Goal: Task Accomplishment & Management: Complete application form

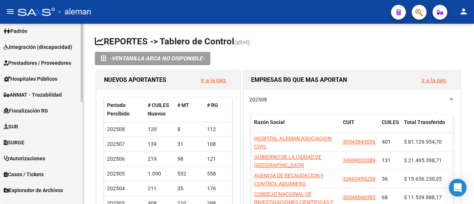
scroll to position [236, 0]
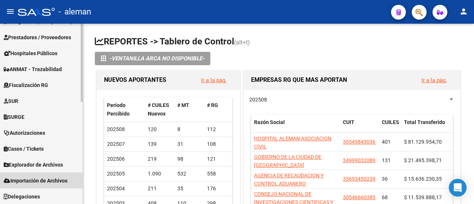
click at [37, 182] on span "Importación de Archivos" at bounding box center [36, 181] width 64 height 8
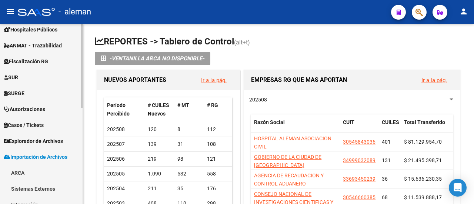
scroll to position [199, 0]
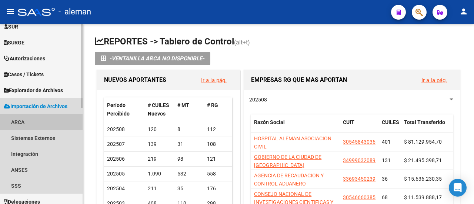
click at [21, 122] on link "ARCA" at bounding box center [41, 122] width 83 height 16
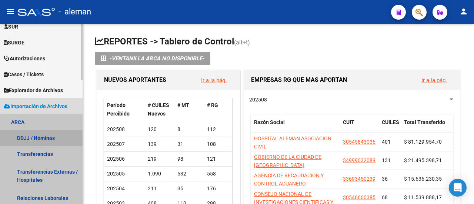
click at [37, 138] on link "DDJJ / Nóminas" at bounding box center [41, 138] width 83 height 16
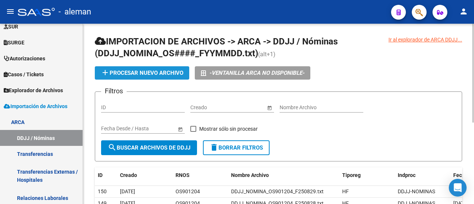
click at [168, 72] on span "add Procesar nuevo archivo" at bounding box center [142, 73] width 83 height 7
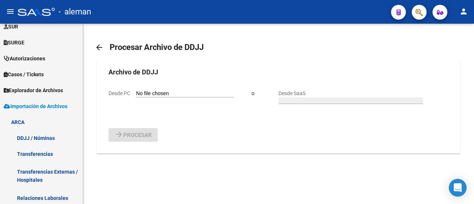
click at [165, 97] on input "Desde PC" at bounding box center [185, 93] width 98 height 7
type input "C:\fakepath\DDJJ_NOMINA_OS901204_F250901.txt"
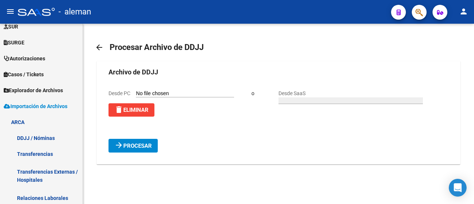
click at [147, 149] on span "Procesar" at bounding box center [137, 146] width 29 height 7
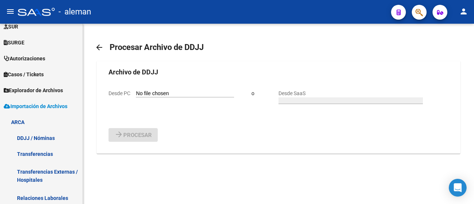
click at [173, 97] on input "Desde PC" at bounding box center [185, 93] width 98 height 7
type input "C:\fakepath\DDJJ_NOMINA_OS901204_F250902.txt"
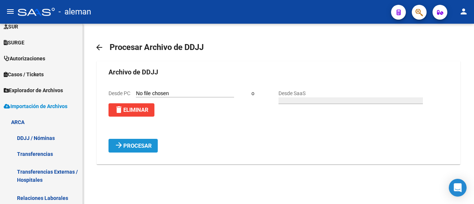
click at [143, 149] on span "arrow_forward Procesar" at bounding box center [132, 145] width 37 height 7
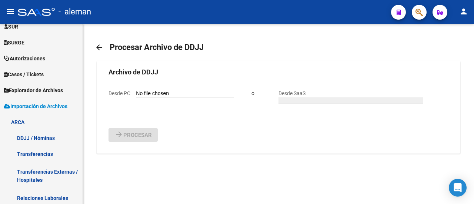
click at [166, 97] on input "Desde PC" at bounding box center [185, 93] width 98 height 7
type input "C:\fakepath\DDJJ_NOMINA_OS901204_F250903.txt"
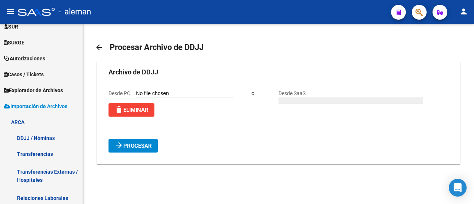
click at [145, 149] on span "Procesar" at bounding box center [137, 146] width 29 height 7
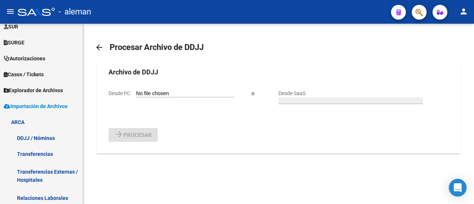
click at [169, 97] on input "Desde PC" at bounding box center [185, 93] width 98 height 7
type input "C:\fakepath\DDJJ_NOMINA_OS901204_F250904.txt"
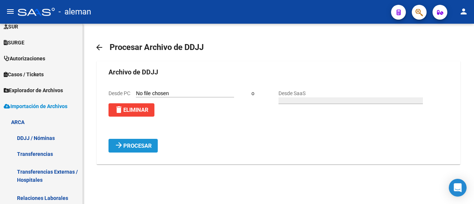
click at [147, 149] on span "Procesar" at bounding box center [137, 146] width 29 height 7
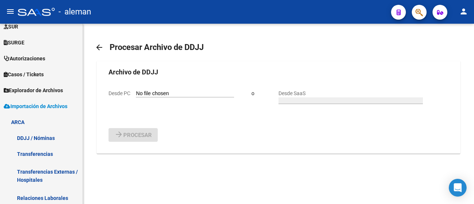
click at [168, 97] on input "Desde PC" at bounding box center [185, 93] width 98 height 7
type input "C:\fakepath\DDJJ_NOMINA_OS901204_F250905.txt"
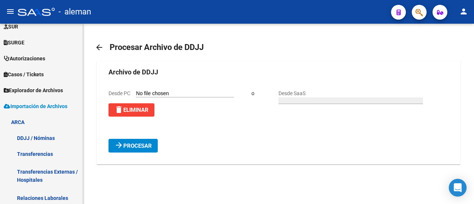
click at [147, 149] on span "Procesar" at bounding box center [137, 146] width 29 height 7
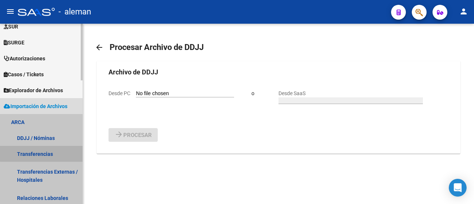
click at [44, 153] on link "Transferencias" at bounding box center [41, 154] width 83 height 16
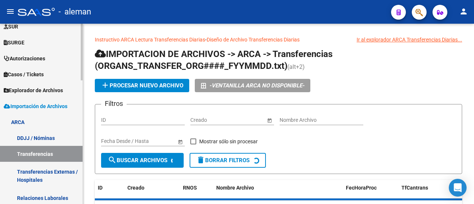
click at [34, 118] on link "ARCA" at bounding box center [41, 122] width 83 height 16
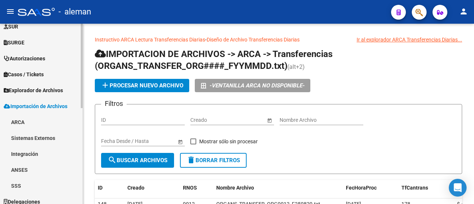
click at [39, 120] on link "ARCA" at bounding box center [41, 122] width 83 height 16
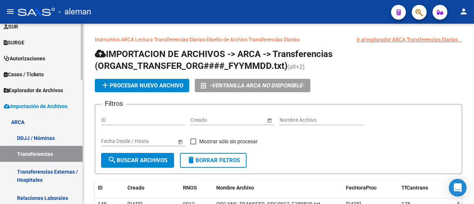
click at [46, 137] on link "DDJJ / Nóminas" at bounding box center [41, 138] width 83 height 16
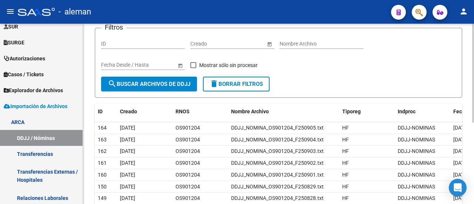
scroll to position [74, 0]
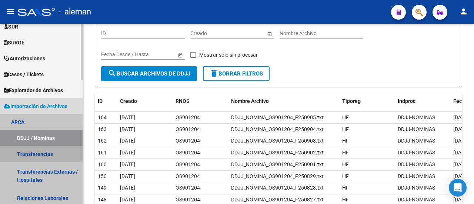
click at [41, 152] on link "Transferencias" at bounding box center [41, 154] width 83 height 16
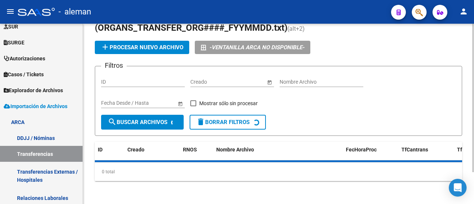
scroll to position [74, 0]
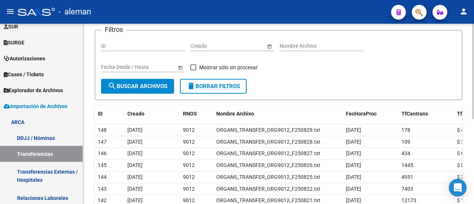
click at [164, 45] on input "ID" at bounding box center [143, 46] width 84 height 6
click at [157, 86] on span "search Buscar Archivos" at bounding box center [138, 86] width 60 height 7
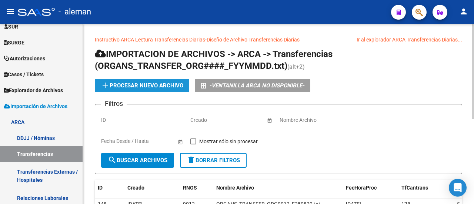
click at [166, 81] on button "add Procesar nuevo archivo" at bounding box center [142, 85] width 94 height 13
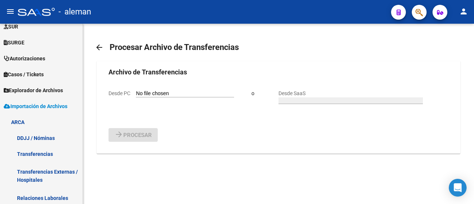
click at [168, 97] on input "Desde PC" at bounding box center [185, 93] width 98 height 7
type input "C:\fakepath\ORGANS_TRANSFER_ORG9012_F250901.txt"
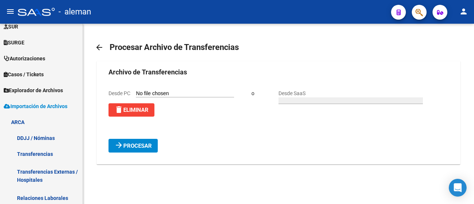
click at [144, 149] on span "Procesar" at bounding box center [137, 146] width 29 height 7
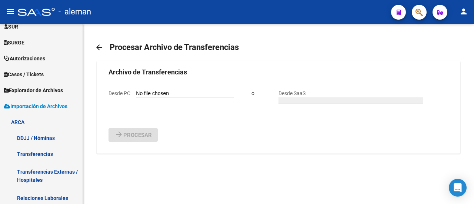
click at [172, 97] on input "Desde PC" at bounding box center [185, 93] width 98 height 7
type input "C:\fakepath\ORGANS_TRANSFER_ORG9012_F250902.txt"
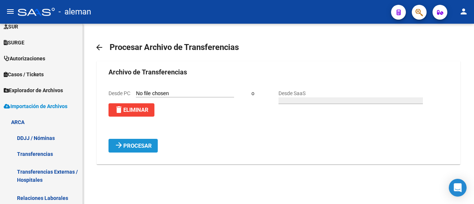
click at [146, 149] on span "Procesar" at bounding box center [137, 146] width 29 height 7
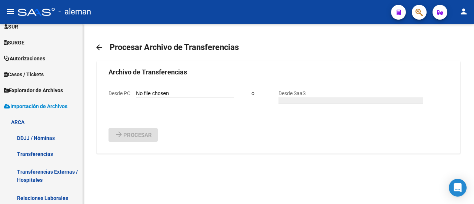
click at [170, 97] on input "Desde PC" at bounding box center [185, 93] width 98 height 7
type input "C:\fakepath\ORGANS_TRANSFER_ORG9012_F250903.txt"
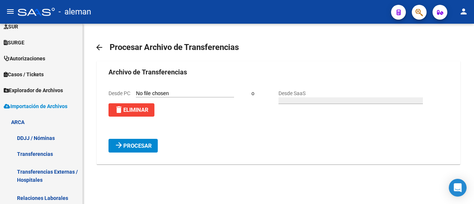
click at [148, 149] on span "Procesar" at bounding box center [137, 146] width 29 height 7
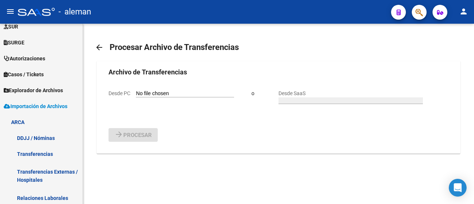
click at [163, 97] on input "Desde PC" at bounding box center [185, 93] width 98 height 7
type input "C:\fakepath\ORGANS_TRANSFER_ORG9012_F250904.txt"
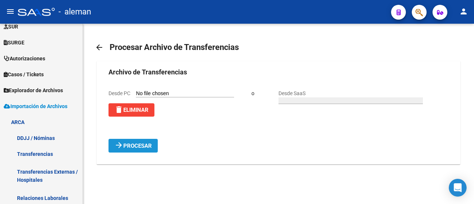
click at [129, 149] on span "Procesar" at bounding box center [137, 146] width 29 height 7
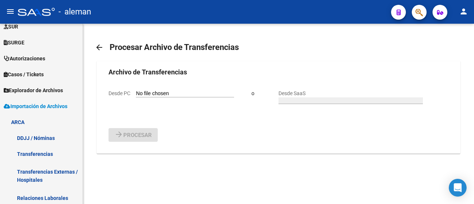
click at [161, 97] on input "Desde PC" at bounding box center [185, 93] width 98 height 7
type input "C:\fakepath\ORGANS_TRANSFER_ORG9012_F250905.txt"
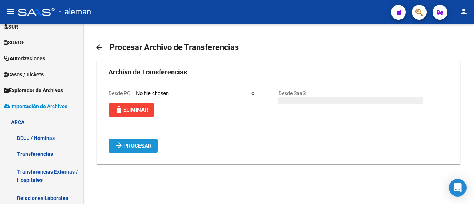
click at [145, 153] on button "arrow_forward Procesar" at bounding box center [132, 146] width 49 height 14
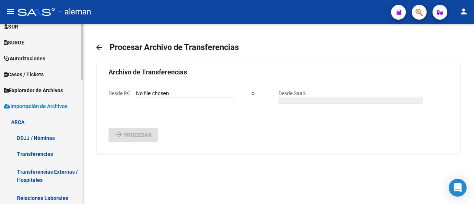
scroll to position [236, 0]
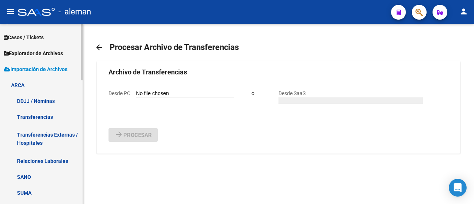
click at [56, 160] on link "Relaciones Laborales" at bounding box center [41, 161] width 83 height 16
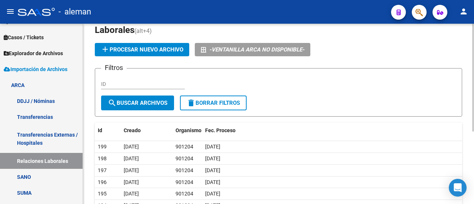
scroll to position [37, 0]
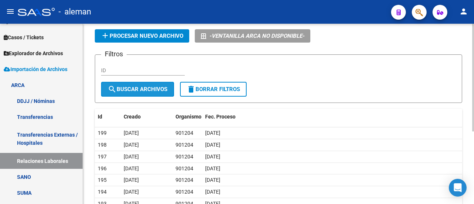
click at [163, 87] on span "search Buscar Archivos" at bounding box center [138, 89] width 60 height 7
click at [163, 36] on span "add Procesar nuevo archivo" at bounding box center [142, 36] width 83 height 7
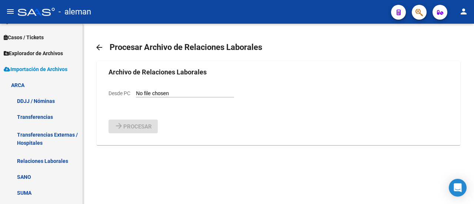
click at [161, 97] on input "Desde PC" at bounding box center [185, 93] width 98 height 7
type input "C:\fakepath\Relaciones_Laborales_[DATE].txt"
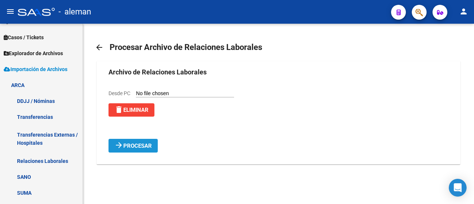
click at [141, 149] on span "Procesar" at bounding box center [137, 146] width 29 height 7
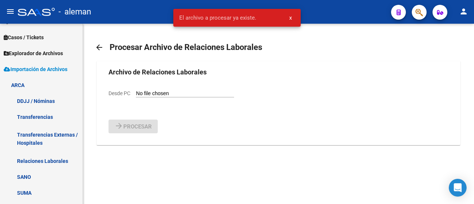
click at [291, 18] on span "x" at bounding box center [290, 17] width 3 height 7
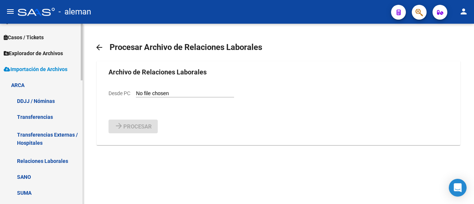
click at [33, 114] on link "Transferencias" at bounding box center [41, 117] width 83 height 16
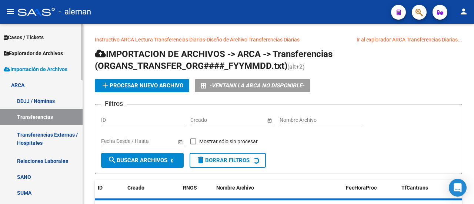
click at [43, 162] on link "Relaciones Laborales" at bounding box center [41, 161] width 83 height 16
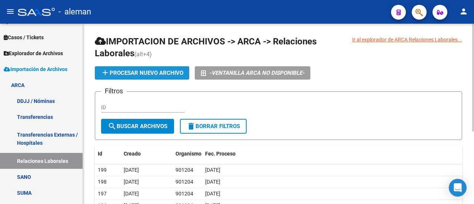
click at [144, 72] on span "add Procesar nuevo archivo" at bounding box center [142, 73] width 83 height 7
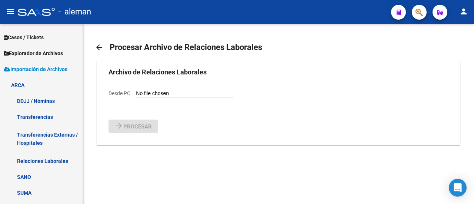
click at [153, 97] on input "Desde PC" at bounding box center [185, 93] width 98 height 7
type input "C:\fakepath\Relaciones_Laborales_[DATE].txt"
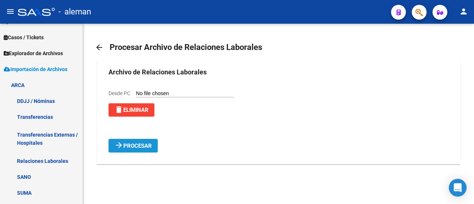
click at [144, 149] on span "Procesar" at bounding box center [137, 146] width 29 height 7
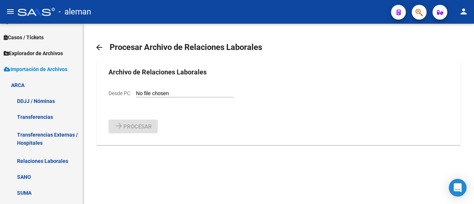
click at [159, 97] on input "Desde PC" at bounding box center [185, 93] width 98 height 7
type input "C:\fakepath\Relaciones_Laborales_[DATE].txt"
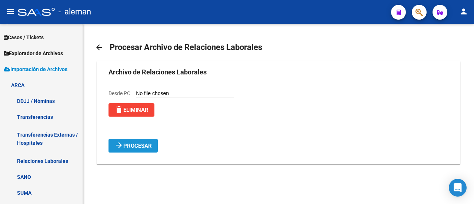
click at [138, 149] on span "Procesar" at bounding box center [137, 146] width 29 height 7
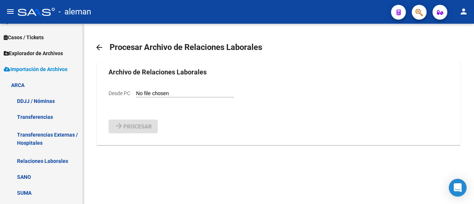
click at [164, 97] on input "Desde PC" at bounding box center [185, 93] width 98 height 7
type input "C:\fakepath\Relaciones_Laborales_[DATE].txt"
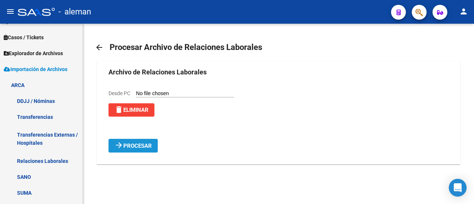
click at [141, 149] on span "Procesar" at bounding box center [137, 146] width 29 height 7
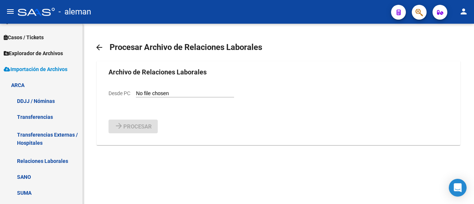
click at [167, 97] on input "Desde PC" at bounding box center [185, 93] width 98 height 7
type input "C:\fakepath\Relaciones_Laborales_[DATE].txt"
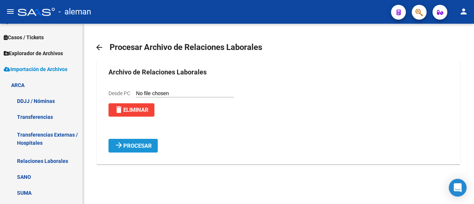
click at [138, 149] on span "Procesar" at bounding box center [137, 146] width 29 height 7
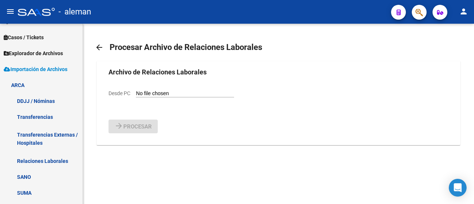
click at [164, 97] on input "Desde PC" at bounding box center [185, 93] width 98 height 7
type input "C:\fakepath\Relaciones_Laborales_[DATE].txt"
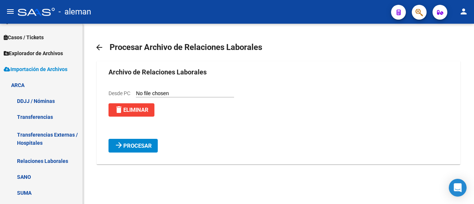
click at [137, 149] on span "Procesar" at bounding box center [137, 146] width 29 height 7
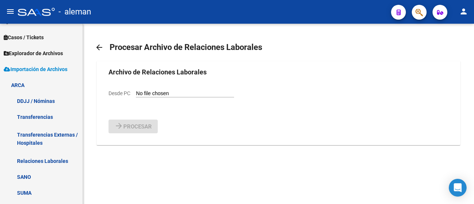
click at [165, 97] on input "Desde PC" at bounding box center [185, 93] width 98 height 7
type input "C:\fakepath\Relaciones_Laborales_[DATE].txt"
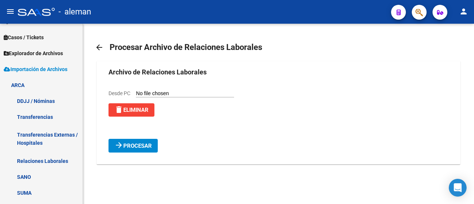
click at [141, 149] on span "Procesar" at bounding box center [137, 146] width 29 height 7
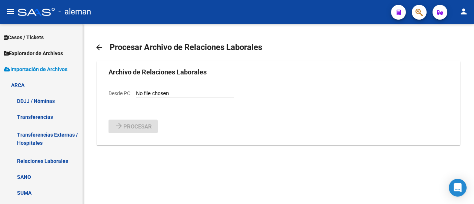
click at [169, 97] on input "Desde PC" at bounding box center [185, 93] width 98 height 7
type input "C:\fakepath\Relaciones_Laborales_[DATE].txt"
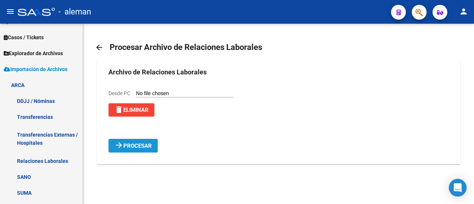
click at [147, 149] on span "Procesar" at bounding box center [137, 146] width 29 height 7
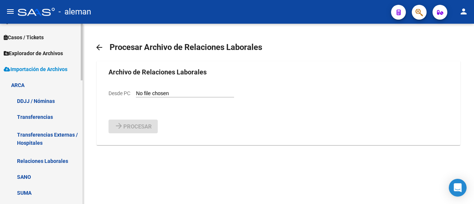
click at [33, 102] on link "DDJJ / Nóminas" at bounding box center [41, 101] width 83 height 16
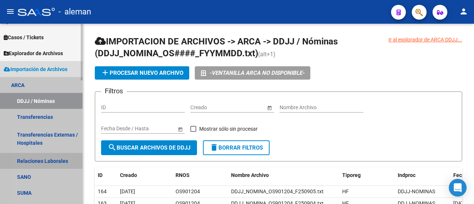
click at [46, 161] on link "Relaciones Laborales" at bounding box center [41, 161] width 83 height 16
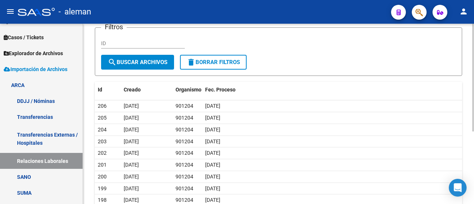
scroll to position [74, 0]
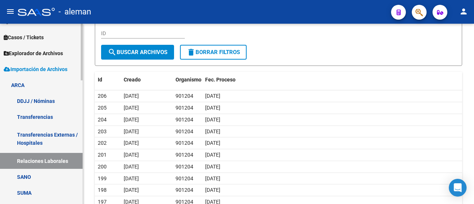
click at [33, 98] on link "DDJJ / Nóminas" at bounding box center [41, 101] width 83 height 16
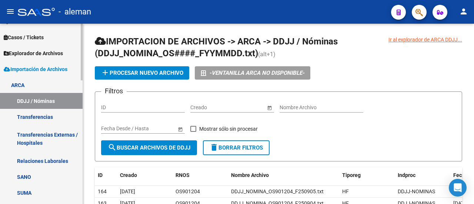
click at [41, 112] on link "Transferencias" at bounding box center [41, 117] width 83 height 16
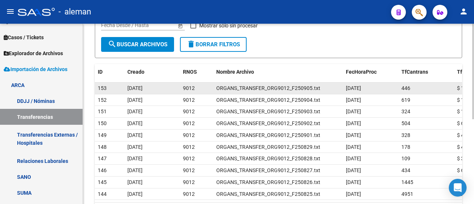
scroll to position [87, 0]
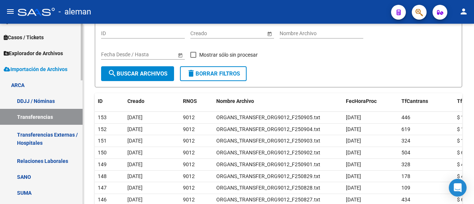
click at [45, 101] on link "DDJJ / Nóminas" at bounding box center [41, 101] width 83 height 16
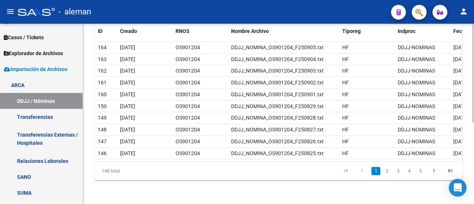
scroll to position [148, 0]
click at [433, 172] on icon "go to next page" at bounding box center [434, 171] width 10 height 9
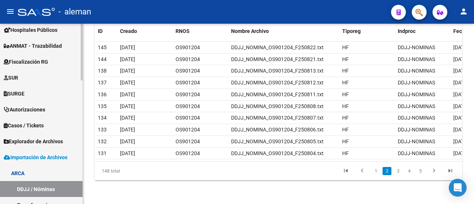
click at [38, 140] on span "Explorador de Archivos" at bounding box center [33, 141] width 59 height 8
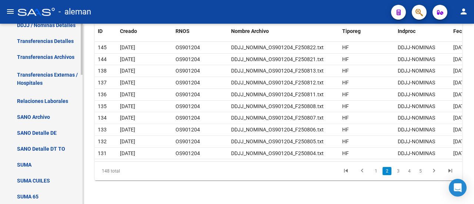
scroll to position [370, 0]
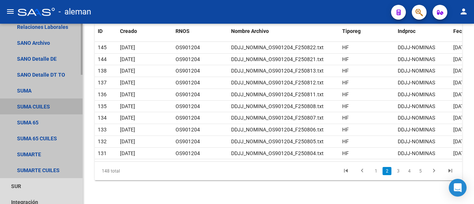
click at [41, 105] on link "SUMA CUILES" at bounding box center [41, 106] width 83 height 16
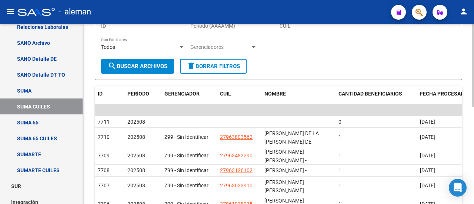
scroll to position [74, 0]
